Goal: Task Accomplishment & Management: Complete application form

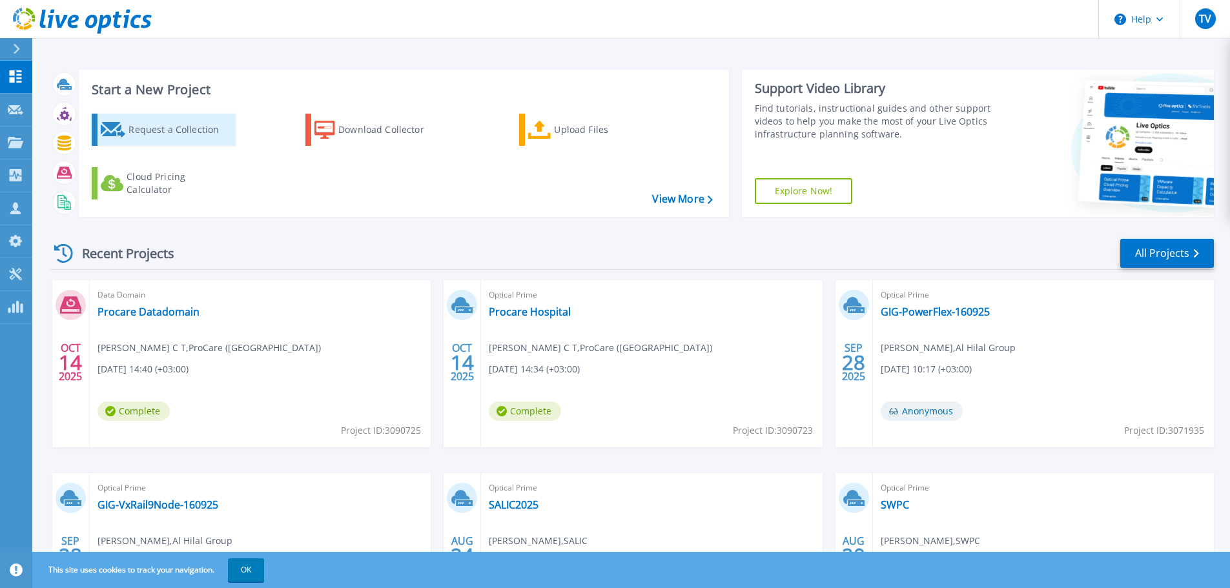
click at [171, 126] on div "Request a Collection" at bounding box center [179, 130] width 103 height 26
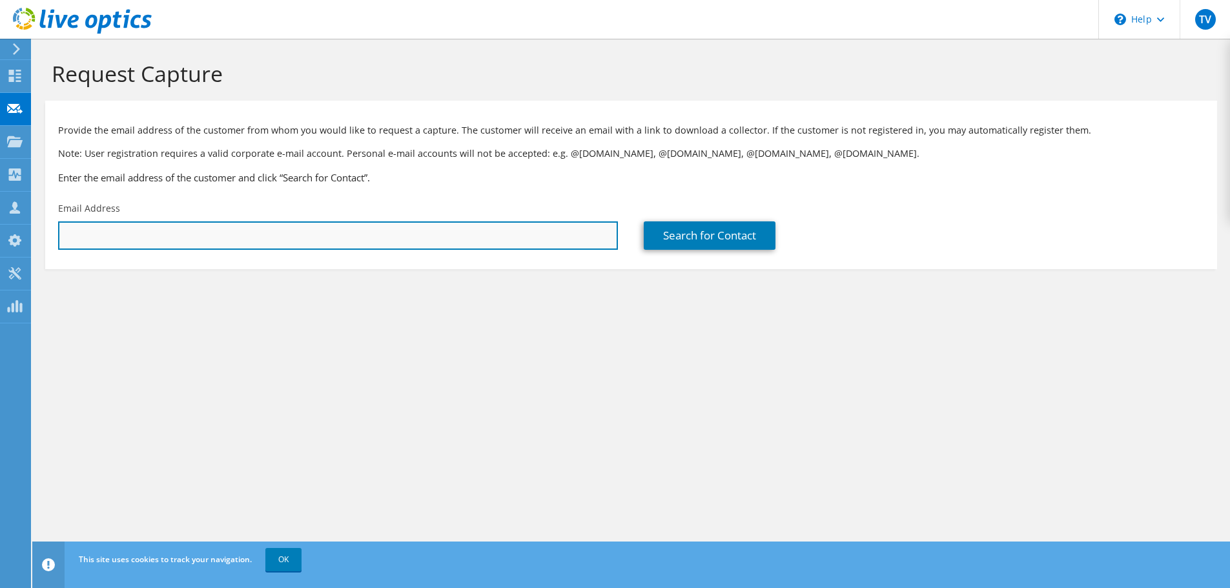
click at [355, 236] on input "text" at bounding box center [338, 235] width 560 height 28
paste input "S.imran@darafia.com"
type input "S.imran@darafia.com"
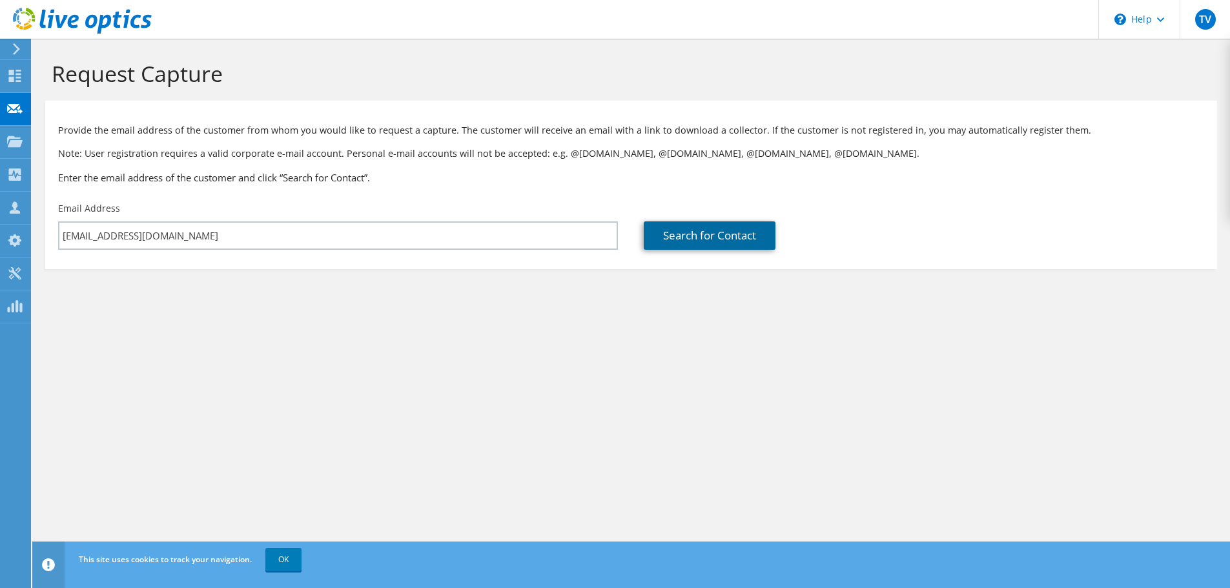
click at [671, 238] on link "Search for Contact" at bounding box center [710, 235] width 132 height 28
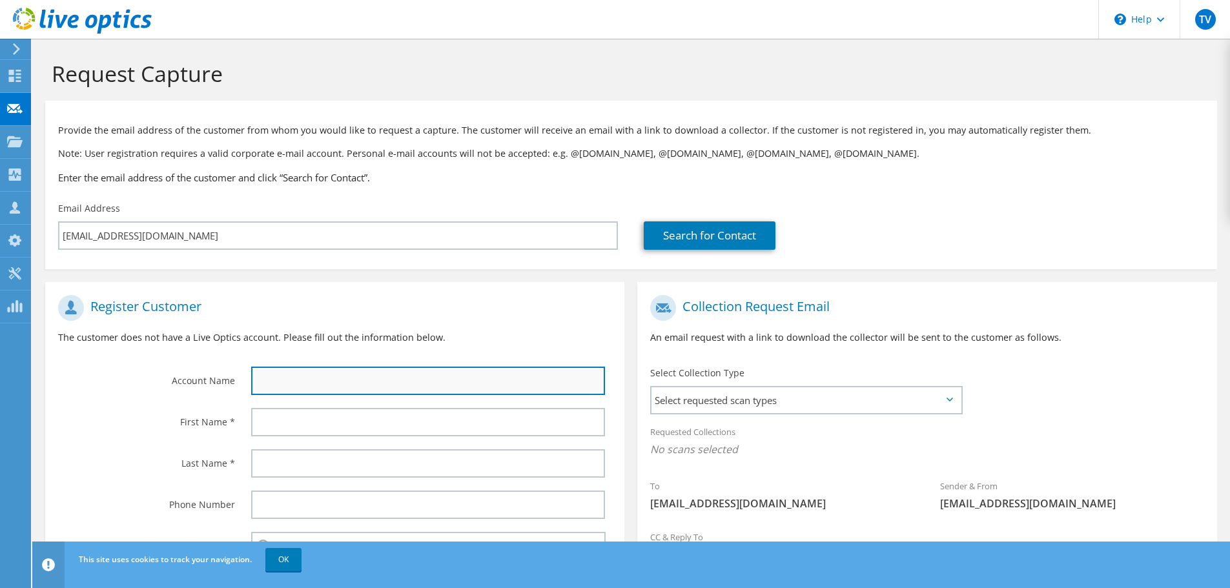
click at [275, 384] on input "text" at bounding box center [428, 381] width 354 height 28
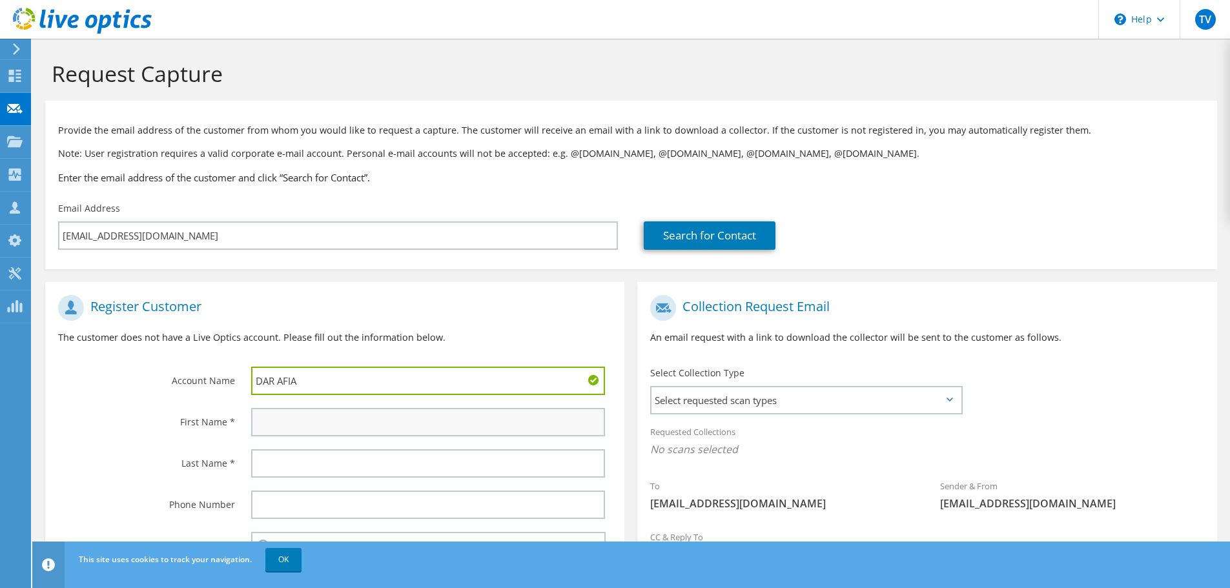
type input "DAR AFIA"
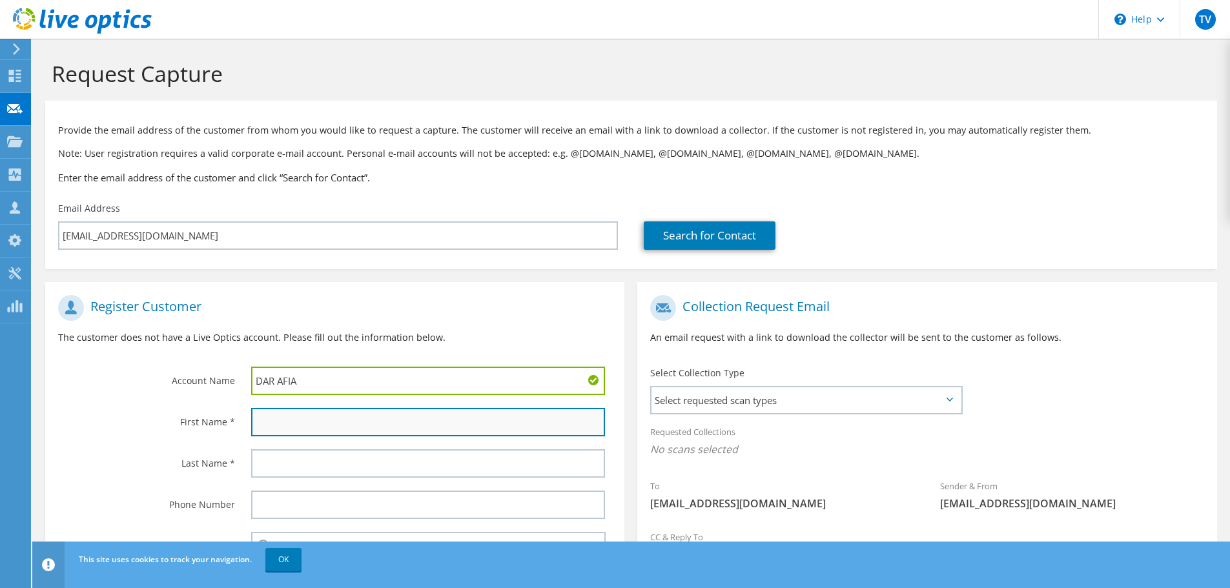
click at [301, 424] on input "text" at bounding box center [428, 422] width 354 height 28
click at [307, 429] on input "text" at bounding box center [428, 422] width 354 height 28
click at [285, 415] on input "text" at bounding box center [428, 422] width 354 height 28
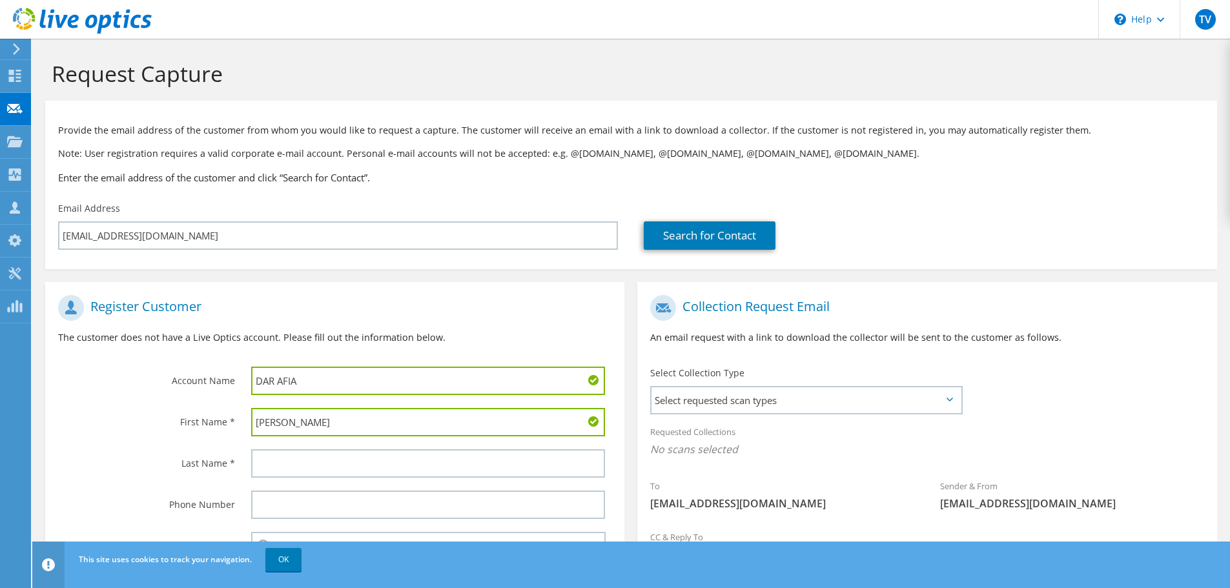
type input "Samer"
type input "Imran"
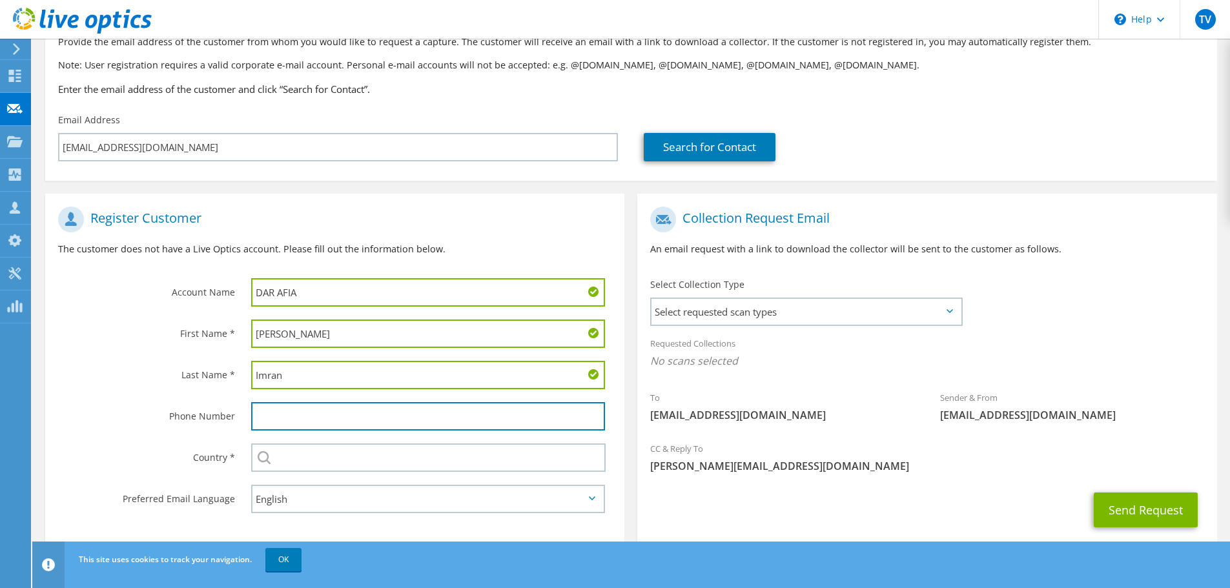
scroll to position [118, 0]
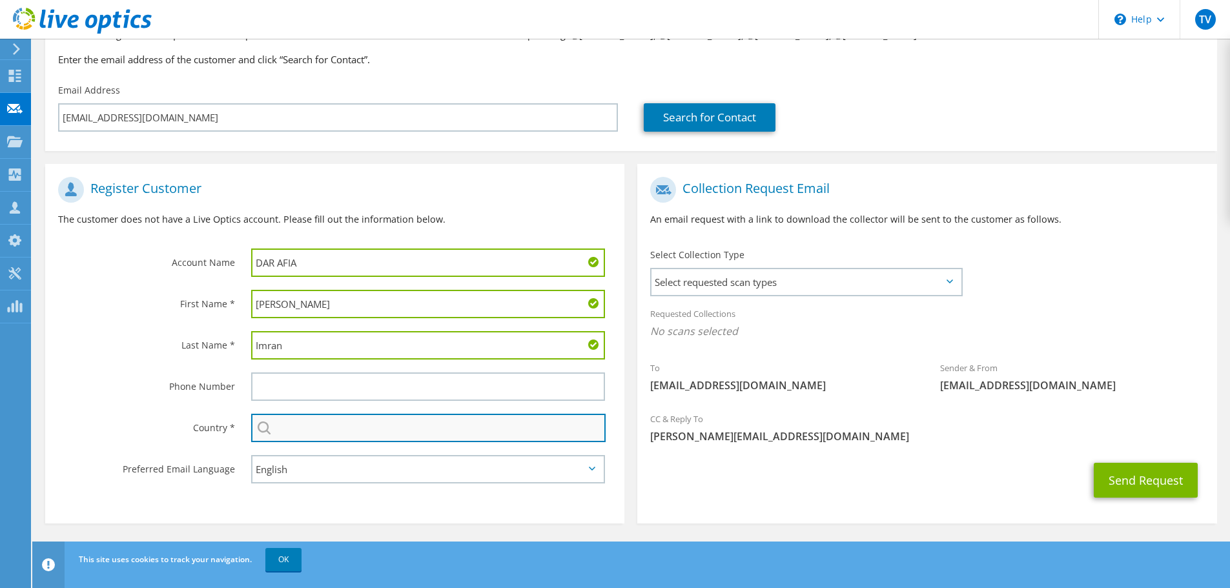
click at [314, 430] on input "text" at bounding box center [428, 428] width 354 height 28
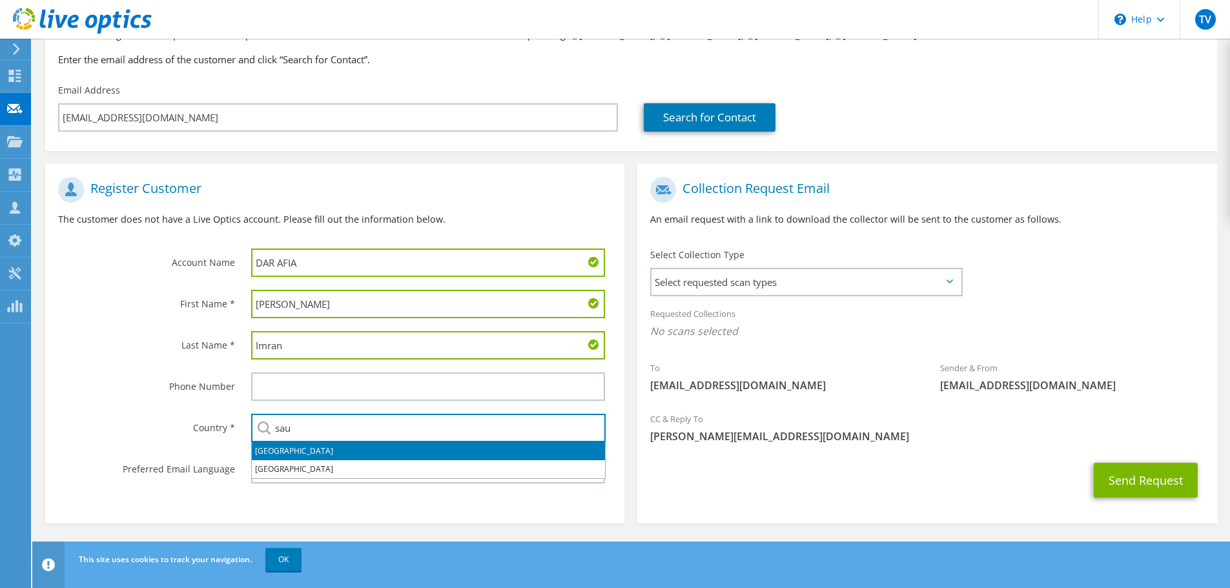
click at [311, 444] on li "[GEOGRAPHIC_DATA]" at bounding box center [428, 451] width 353 height 18
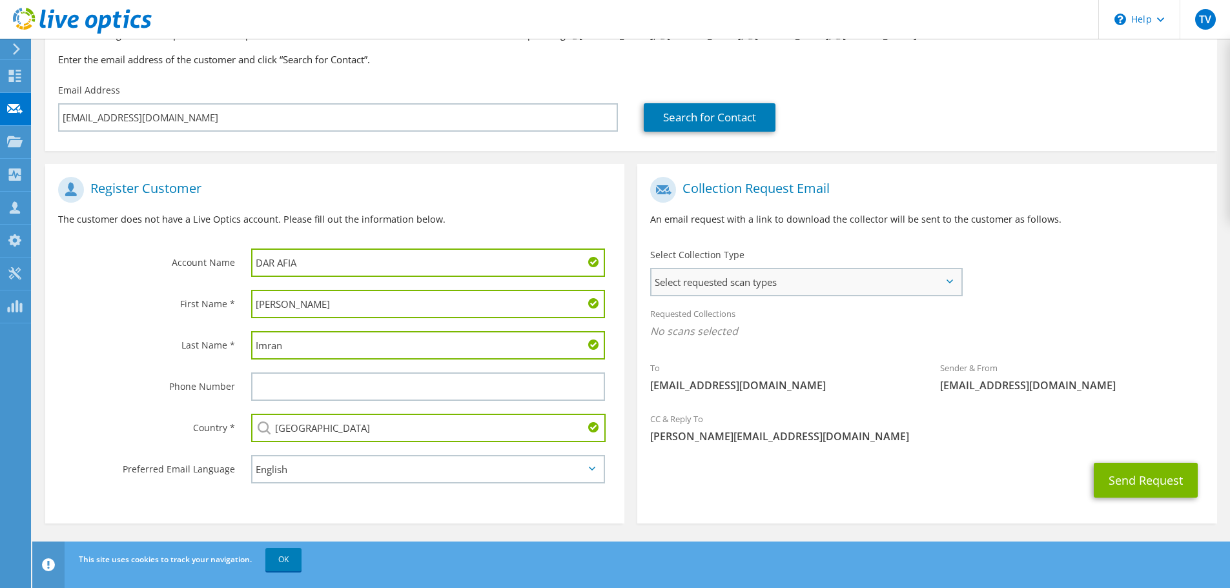
type input "[GEOGRAPHIC_DATA]"
click at [818, 294] on span "Select requested scan types" at bounding box center [805, 282] width 309 height 26
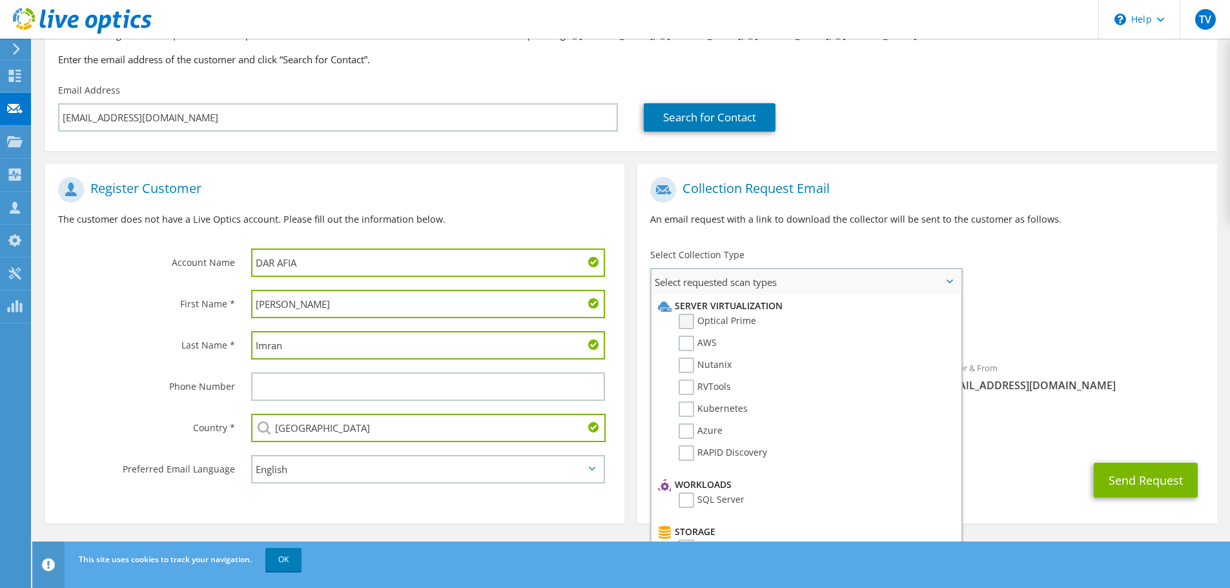
click at [689, 323] on label "Optical Prime" at bounding box center [717, 321] width 77 height 15
click at [0, 0] on input "Optical Prime" at bounding box center [0, 0] width 0 height 0
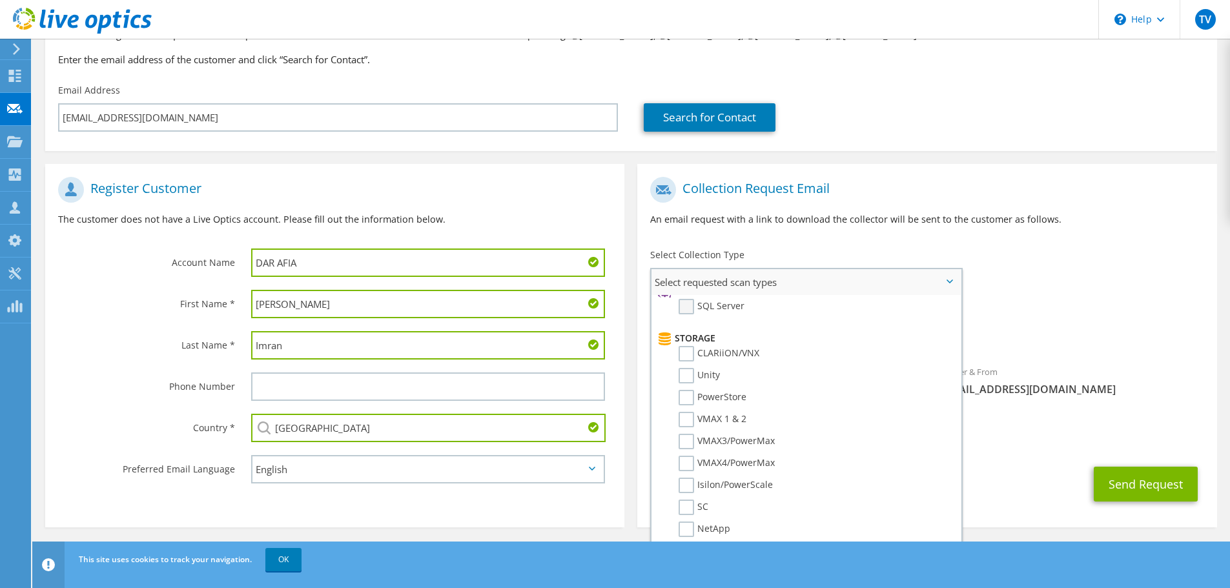
click at [685, 310] on label "SQL Server" at bounding box center [712, 306] width 66 height 15
click at [0, 0] on input "SQL Server" at bounding box center [0, 0] width 0 height 0
click at [686, 374] on label "Unity" at bounding box center [699, 375] width 41 height 15
click at [0, 0] on input "Unity" at bounding box center [0, 0] width 0 height 0
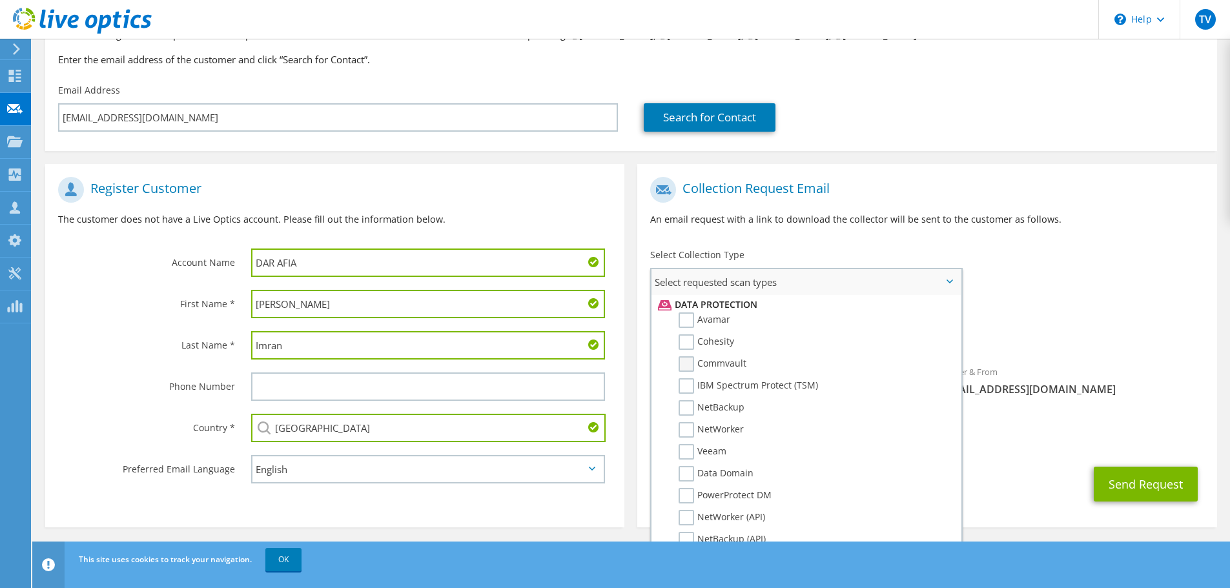
scroll to position [614, 0]
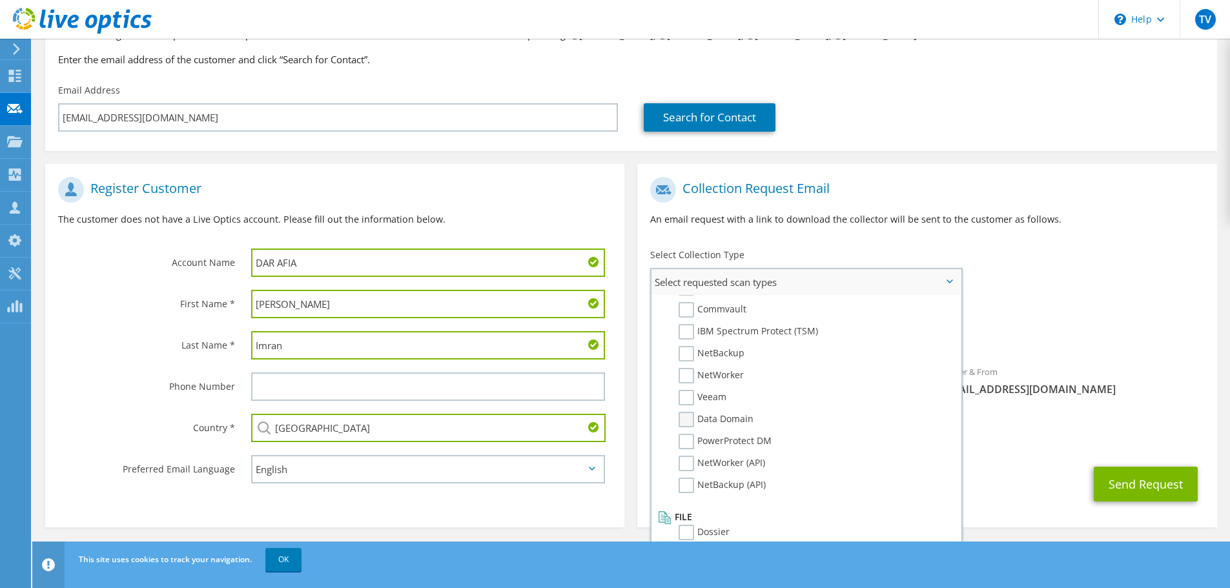
click at [688, 419] on label "Data Domain" at bounding box center [716, 419] width 75 height 15
click at [0, 0] on input "Data Domain" at bounding box center [0, 0] width 0 height 0
click at [1104, 298] on div "To S.imran@darafia.com Sender & From liveoptics@liveoptics.com" at bounding box center [926, 289] width 579 height 239
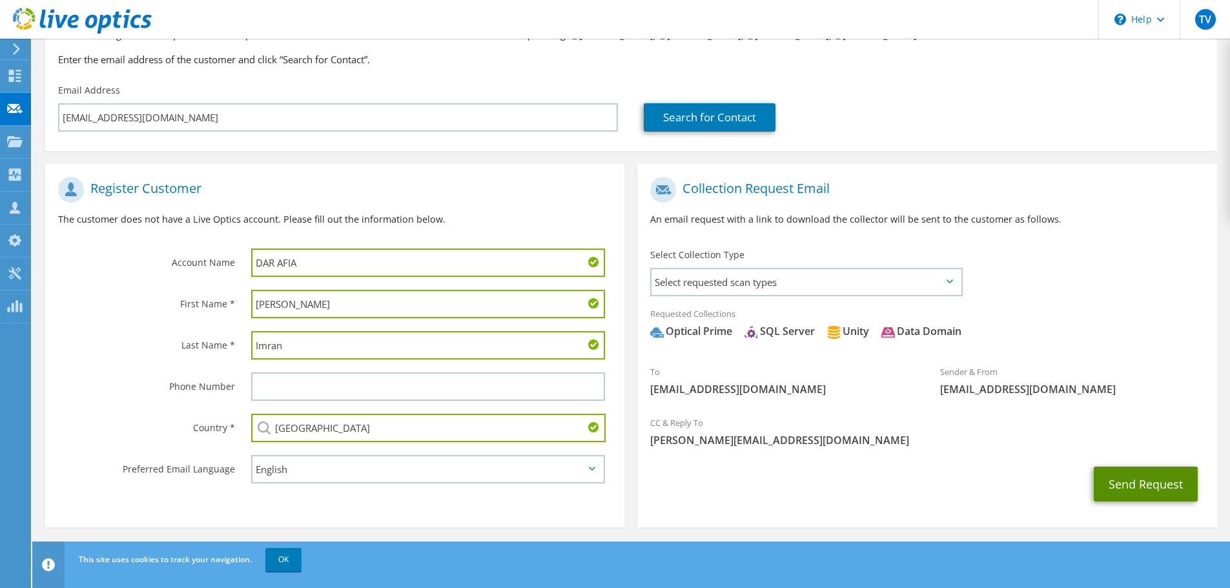
click at [1112, 488] on button "Send Request" at bounding box center [1146, 484] width 104 height 35
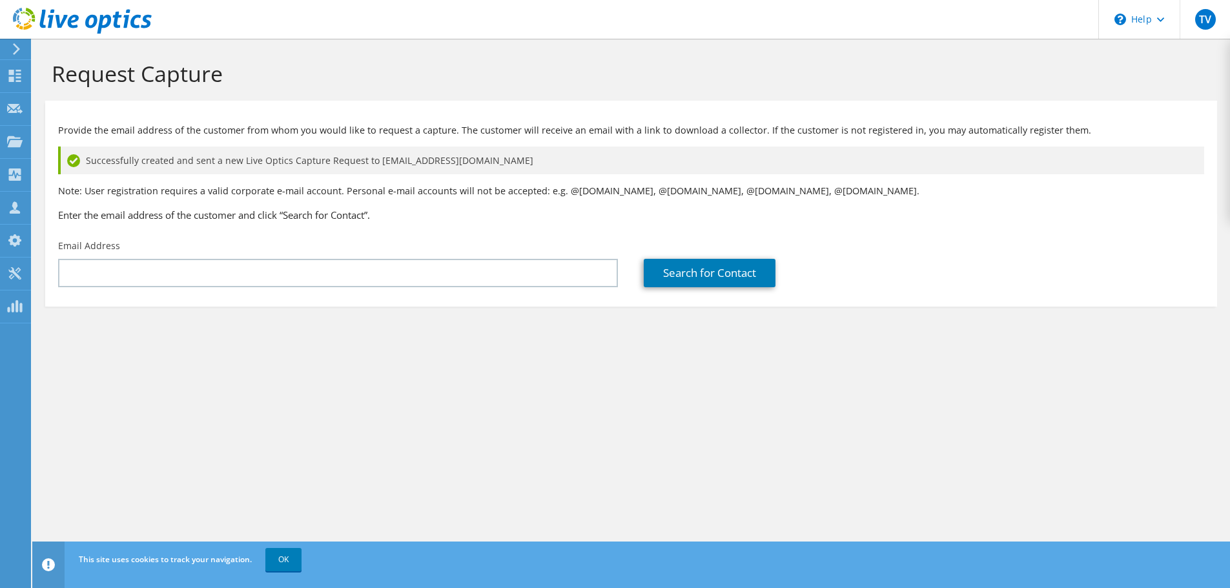
click at [1028, 265] on div "Search for Contact" at bounding box center [924, 273] width 560 height 28
drag, startPoint x: 874, startPoint y: 274, endPoint x: 874, endPoint y: 264, distance: 9.7
click at [874, 273] on div "Search for Contact" at bounding box center [924, 273] width 560 height 28
